Goal: Obtain resource: Download file/media

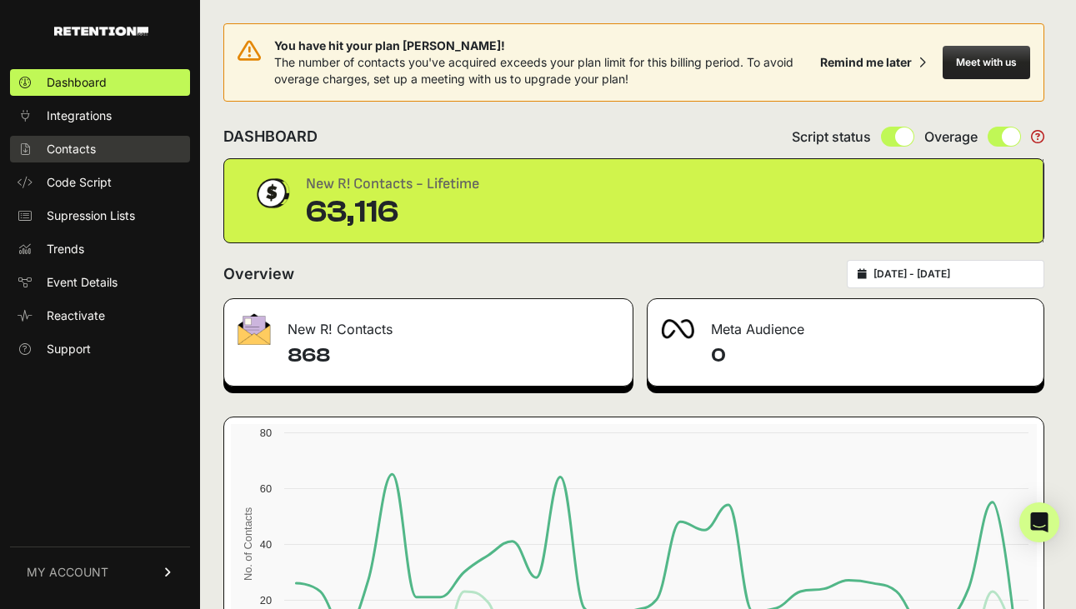
click at [94, 148] on span "Contacts" at bounding box center [71, 149] width 49 height 17
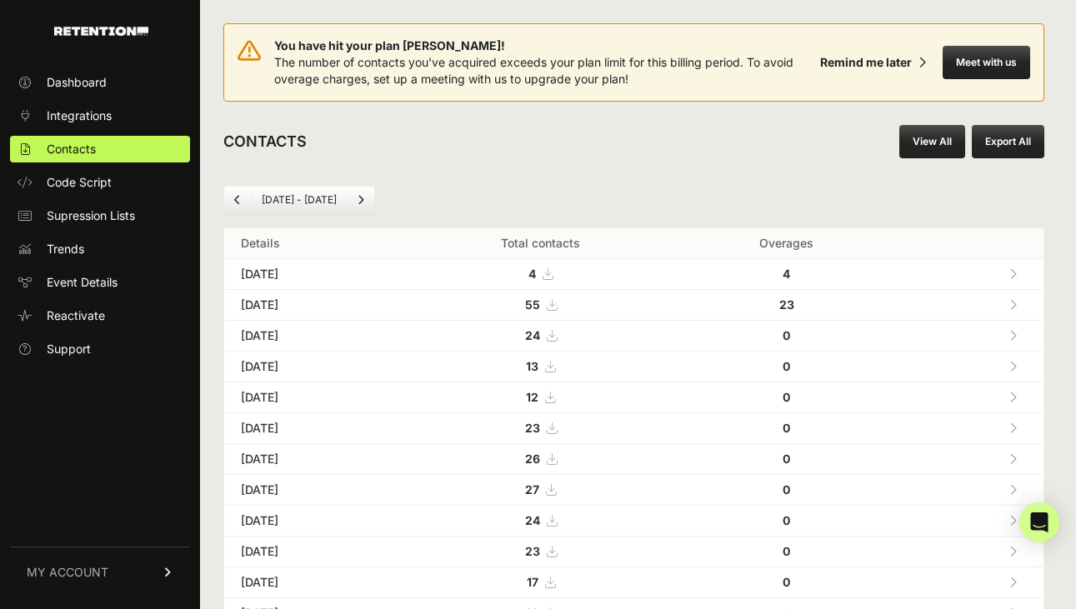
click at [928, 139] on link "View All" at bounding box center [932, 141] width 66 height 33
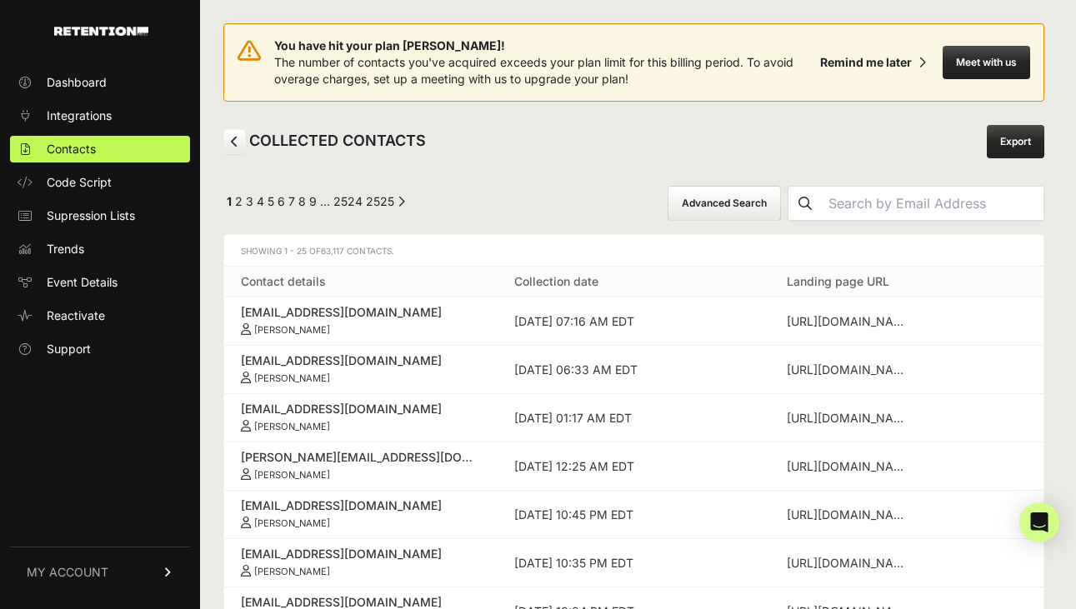
click at [781, 198] on button "Advanced Search" at bounding box center [724, 203] width 113 height 35
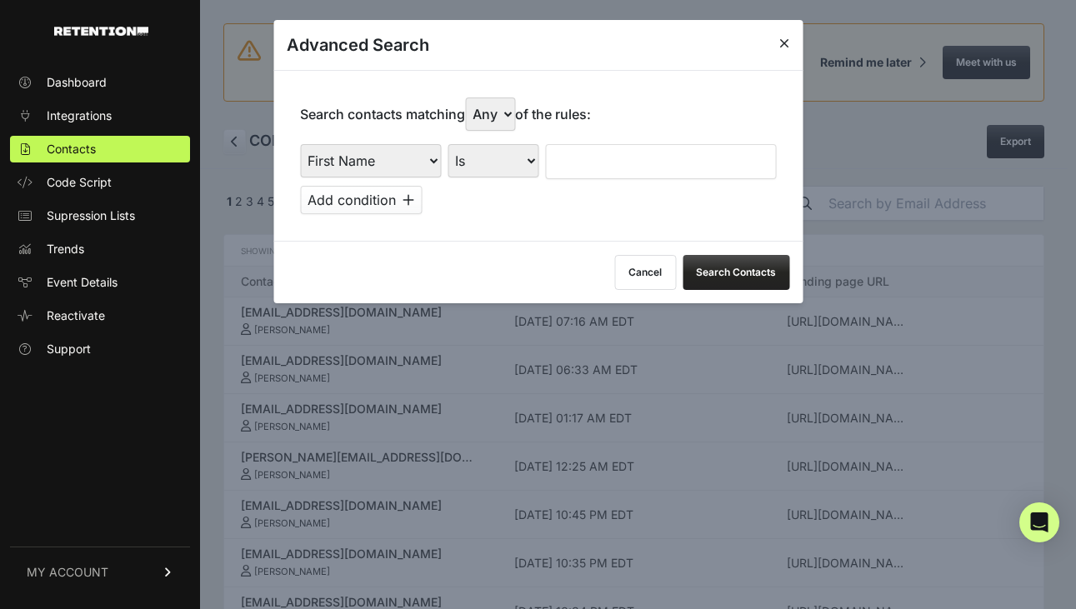
click at [409, 161] on select "First Name Last Name State City Email Email Domain Landing Domain Landing Page …" at bounding box center [370, 160] width 141 height 33
select select "file_date"
click at [300, 144] on select "First Name Last Name State City Email Email Domain Landing Domain Landing Page …" at bounding box center [370, 160] width 141 height 33
click at [501, 153] on select "Is on Is between" at bounding box center [494, 160] width 93 height 33
select select "is_between"
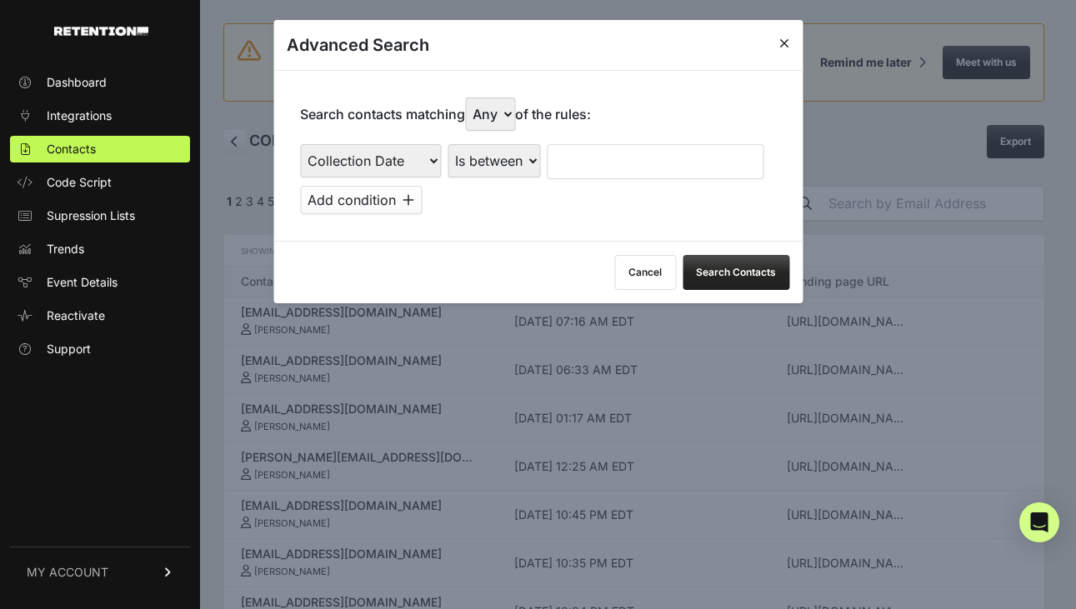
click at [448, 144] on select "Is on Is between" at bounding box center [494, 160] width 93 height 33
click at [583, 161] on input "text" at bounding box center [591, 161] width 88 height 35
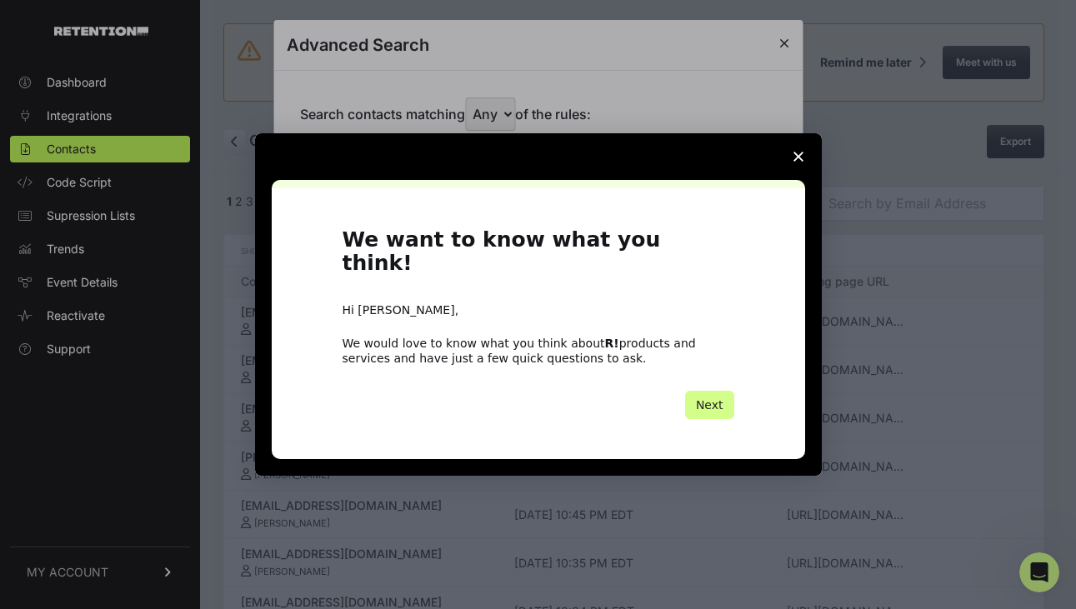
click at [566, 240] on h1 "We want to know what you think!" at bounding box center [539, 257] width 392 height 58
click at [804, 158] on span "Close survey" at bounding box center [798, 156] width 47 height 47
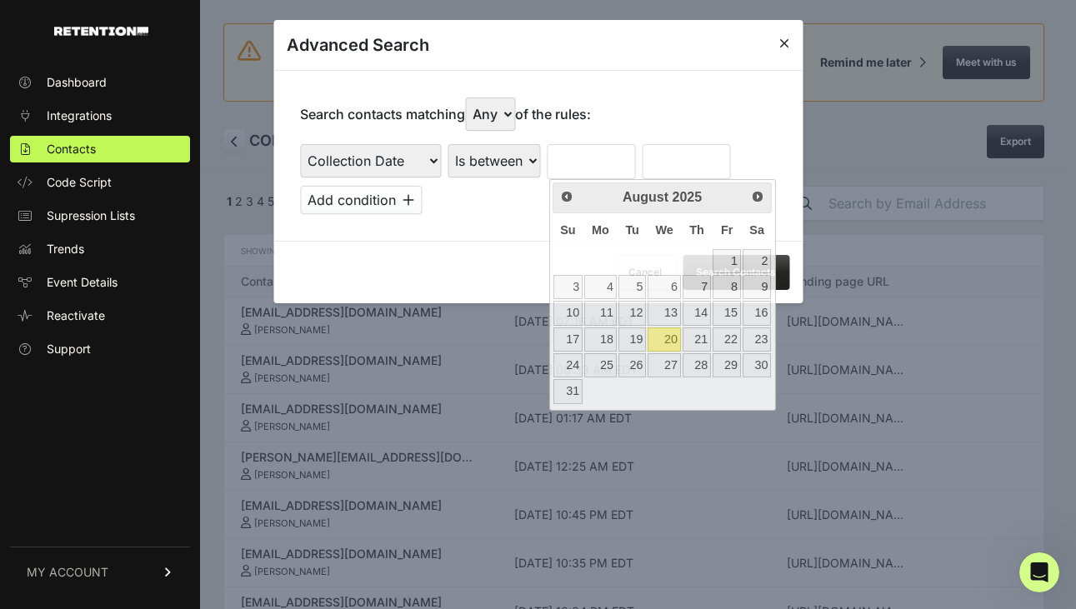
click at [679, 113] on div "Search contacts matching Any All of the rules: First Name Last Name State City …" at bounding box center [537, 155] width 529 height 171
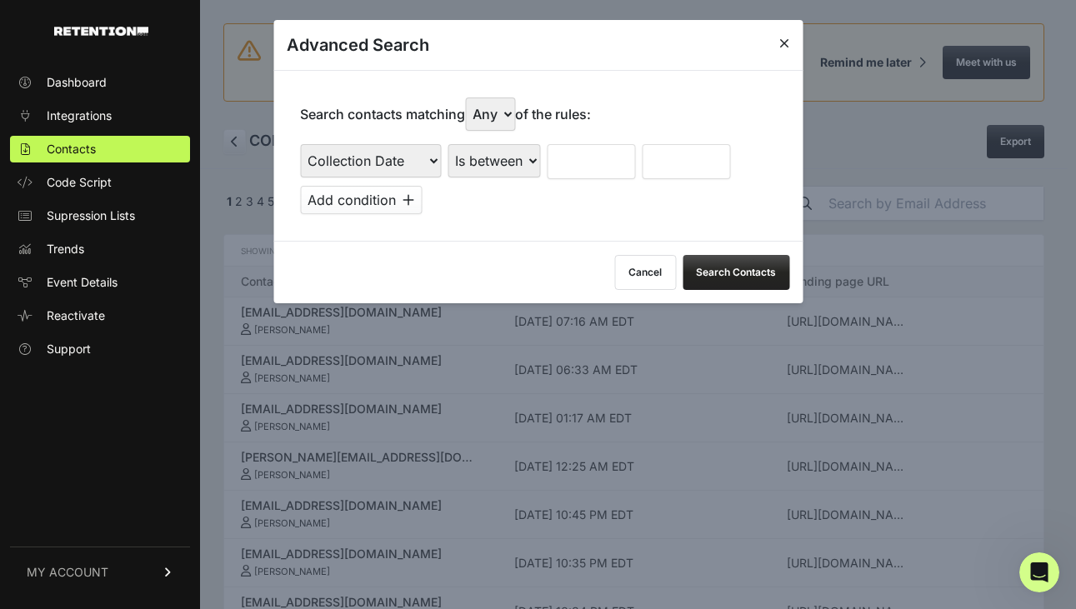
click at [574, 159] on input "text" at bounding box center [591, 161] width 88 height 35
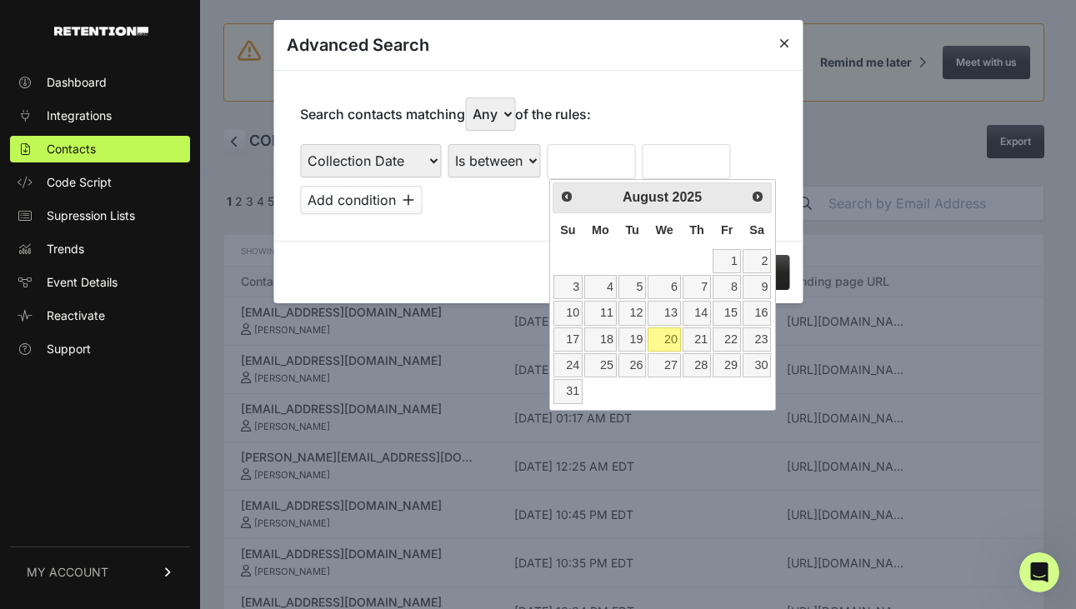
click at [565, 240] on th "Su" at bounding box center [568, 230] width 31 height 35
click at [631, 312] on link "12" at bounding box center [632, 313] width 28 height 24
type input "08/12/2025"
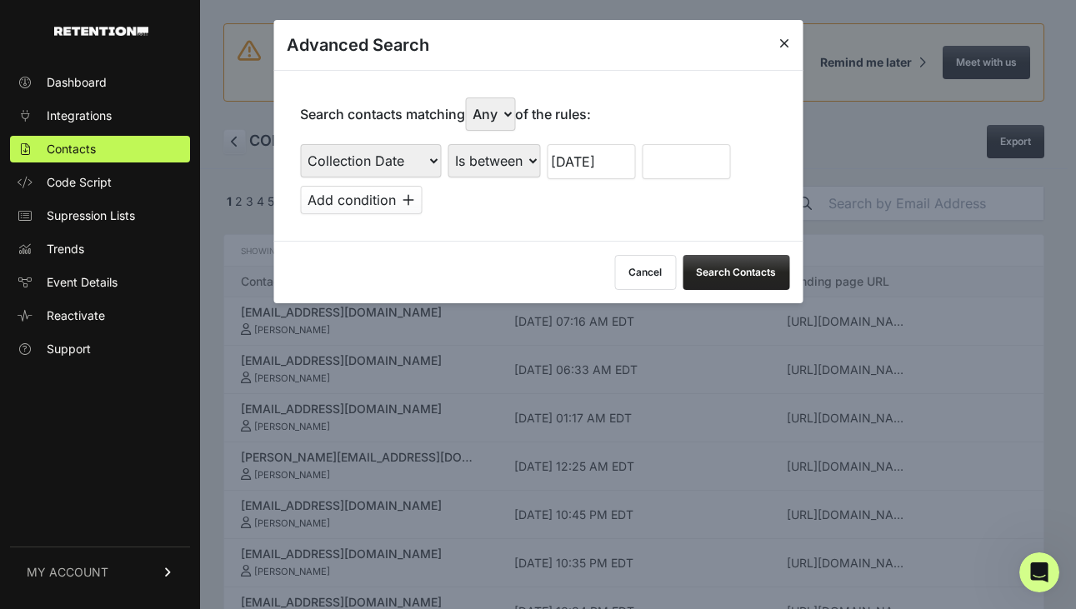
click at [679, 162] on input "text" at bounding box center [686, 161] width 88 height 35
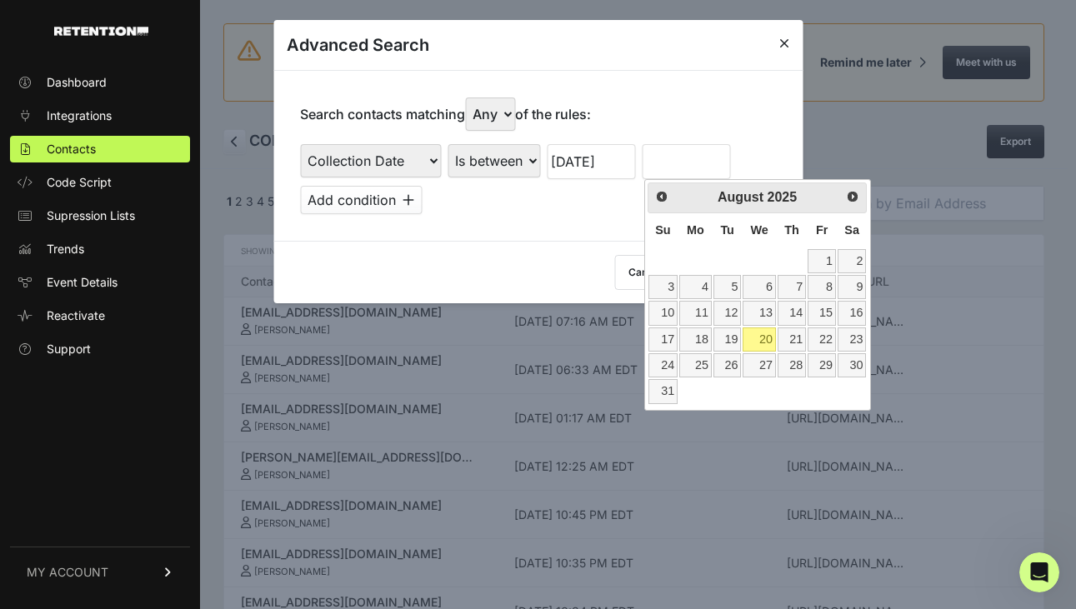
click at [656, 241] on th "Su" at bounding box center [663, 230] width 31 height 35
click at [767, 340] on link "20" at bounding box center [759, 340] width 33 height 24
type input "08/20/2025"
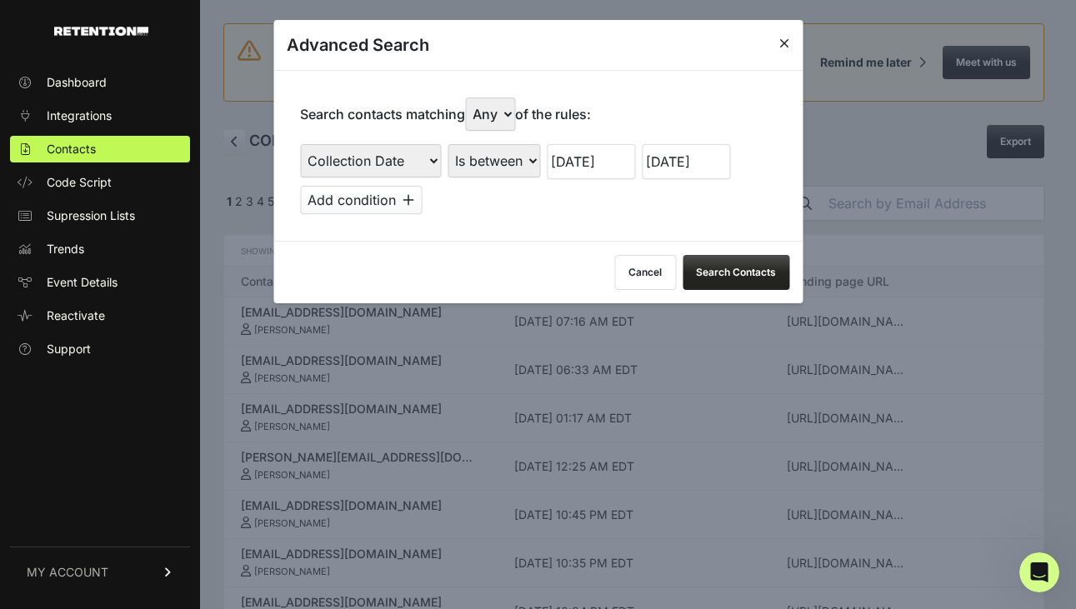
click at [729, 268] on button "Search Contacts" at bounding box center [736, 272] width 107 height 35
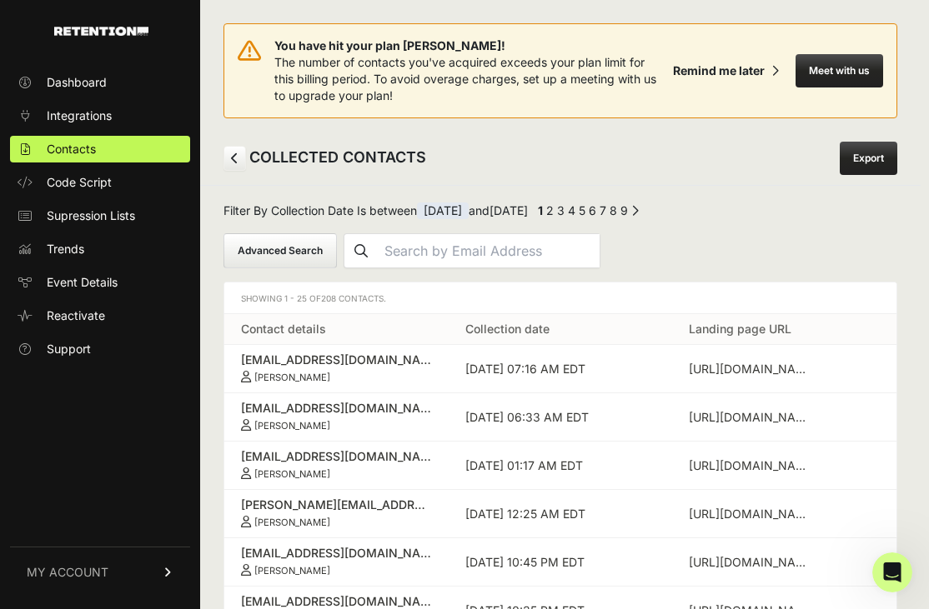
click at [869, 155] on link "Export" at bounding box center [868, 158] width 58 height 33
